Goal: Navigation & Orientation: Find specific page/section

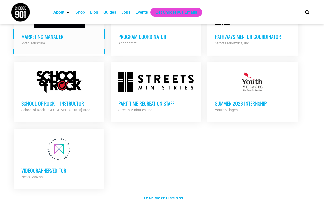
scroll to position [1053, 0]
